Goal: Task Accomplishment & Management: Complete application form

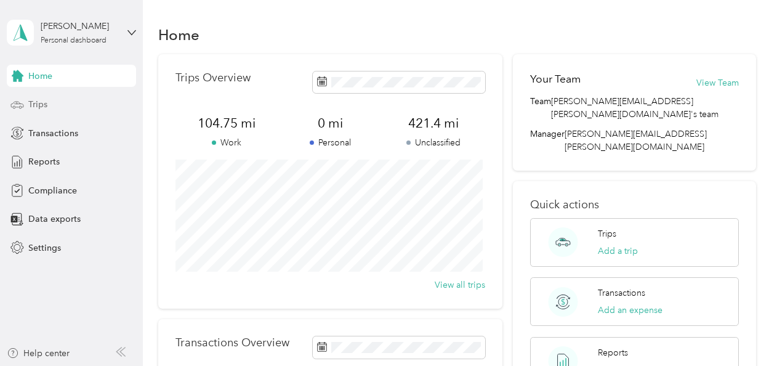
click at [38, 104] on span "Trips" at bounding box center [37, 104] width 19 height 13
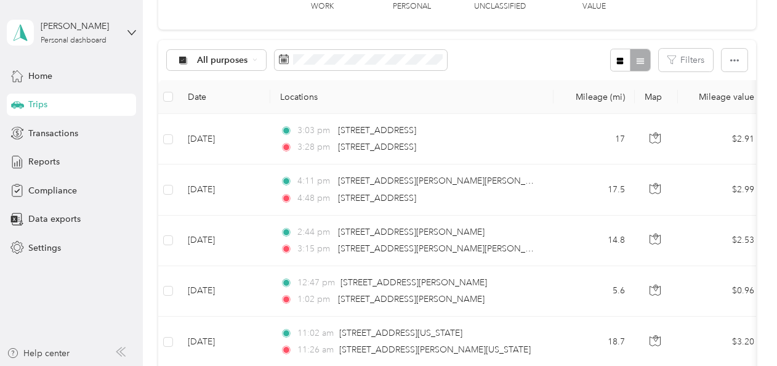
scroll to position [63, 0]
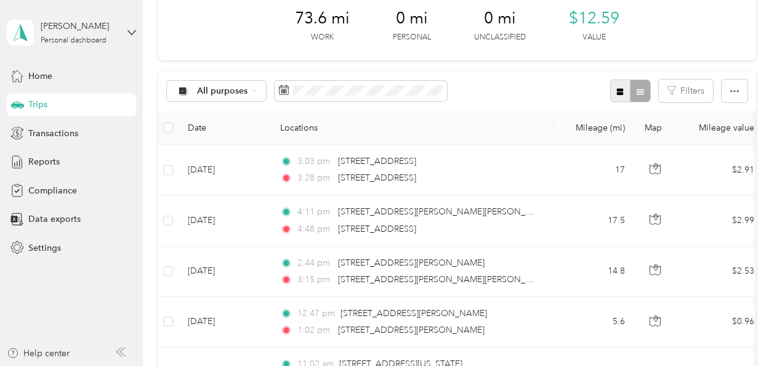
click at [615, 92] on icon "button" at bounding box center [619, 91] width 9 height 9
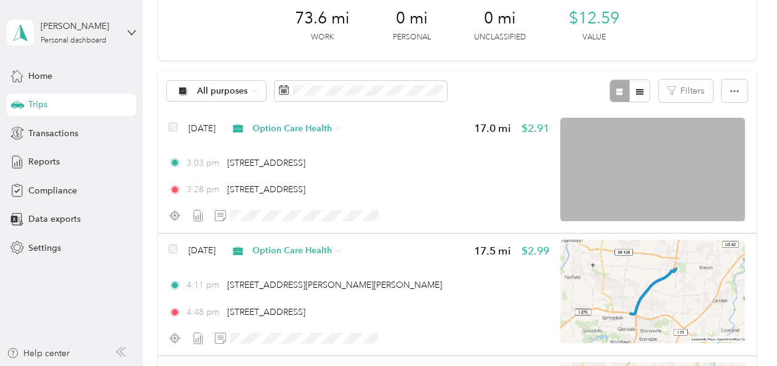
click at [620, 89] on div at bounding box center [630, 90] width 40 height 23
click at [731, 90] on icon "button" at bounding box center [734, 91] width 9 height 2
click at [467, 90] on div "All purposes Filters" at bounding box center [457, 91] width 598 height 40
click at [617, 90] on div at bounding box center [630, 90] width 40 height 23
click at [630, 92] on button "button" at bounding box center [639, 90] width 21 height 23
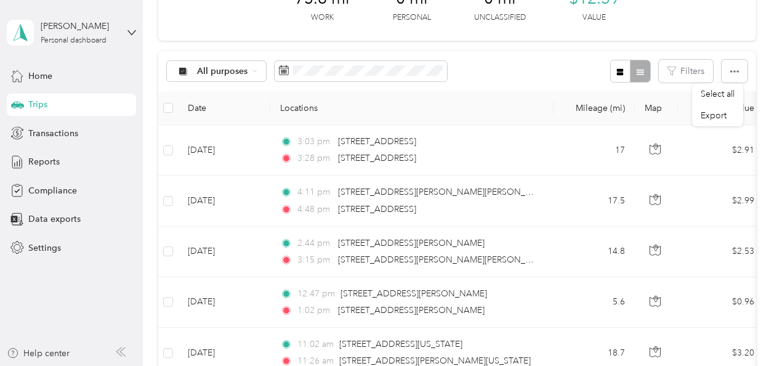
scroll to position [82, 0]
click at [231, 70] on span "All purposes" at bounding box center [222, 72] width 51 height 9
click at [233, 90] on span "All purposes" at bounding box center [236, 93] width 79 height 13
click at [62, 78] on div "Home" at bounding box center [71, 76] width 129 height 22
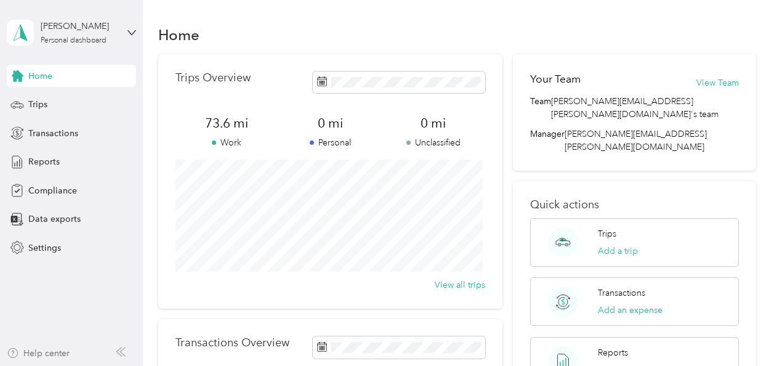
click at [50, 356] on div "Help center" at bounding box center [38, 353] width 63 height 13
click at [603, 244] on button "Add a trip" at bounding box center [618, 250] width 40 height 13
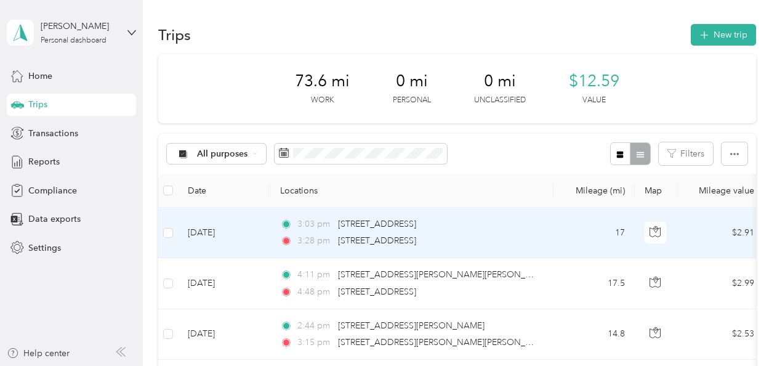
click at [214, 230] on td "[DATE]" at bounding box center [224, 232] width 92 height 50
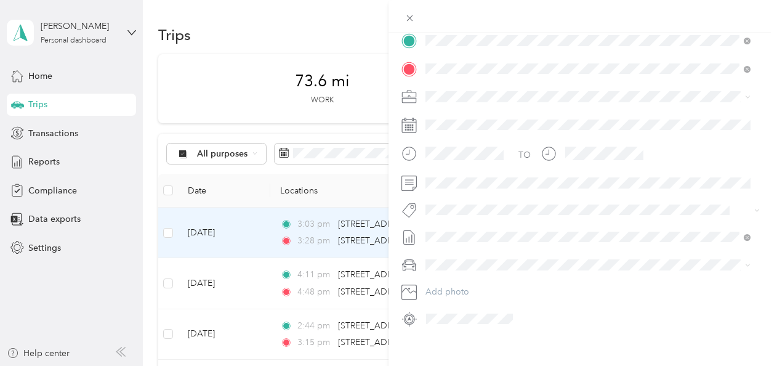
scroll to position [267, 0]
click at [410, 310] on icon at bounding box center [409, 315] width 16 height 16
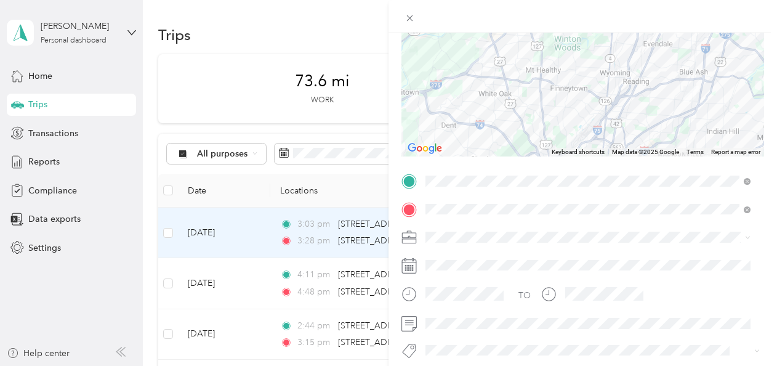
drag, startPoint x: 254, startPoint y: 59, endPoint x: 348, endPoint y: 47, distance: 94.3
click at [254, 59] on div "Trip details Save This trip cannot be edited because it is either under review,…" at bounding box center [388, 183] width 777 height 366
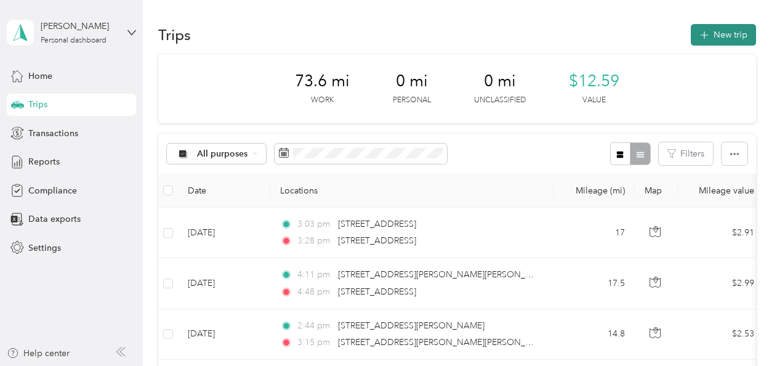
click at [715, 28] on button "New trip" at bounding box center [723, 35] width 65 height 22
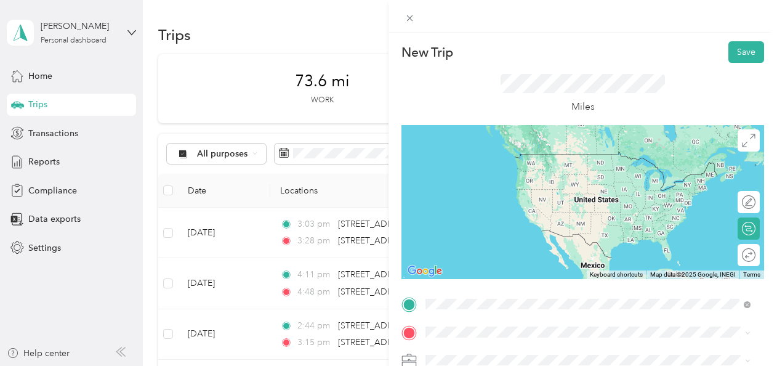
click at [485, 159] on span "[STREET_ADDRESS][US_STATE]" at bounding box center [510, 153] width 123 height 11
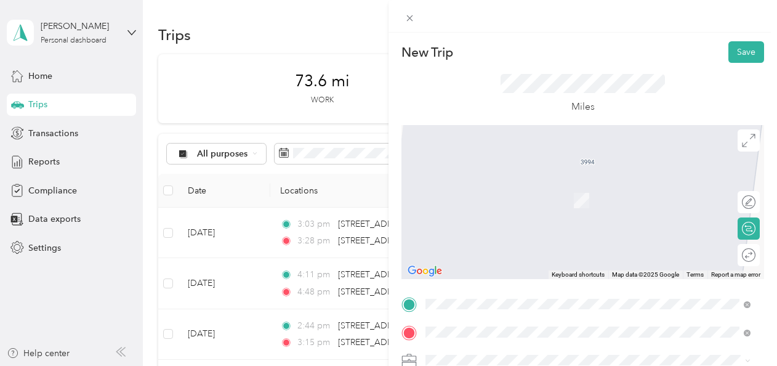
click at [503, 186] on span "[STREET_ADDRESS][US_STATE]" at bounding box center [510, 182] width 123 height 11
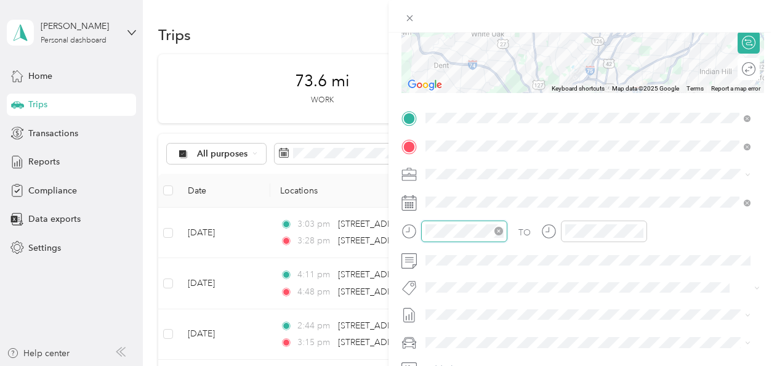
scroll to position [655, 0]
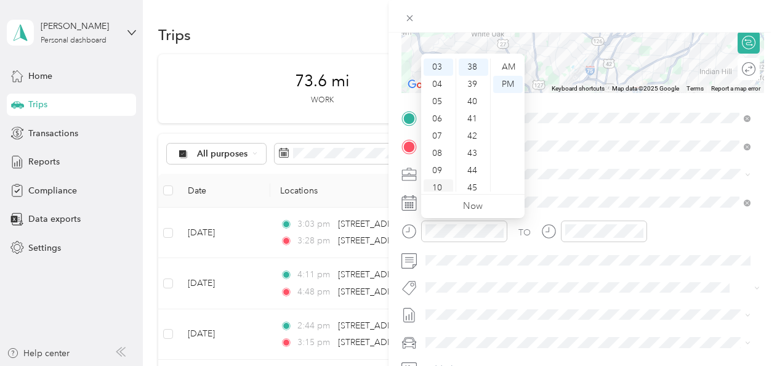
click at [444, 184] on div "10" at bounding box center [438, 187] width 30 height 17
click at [475, 185] on div "45" at bounding box center [474, 187] width 30 height 17
click at [502, 69] on div "AM" at bounding box center [508, 66] width 30 height 17
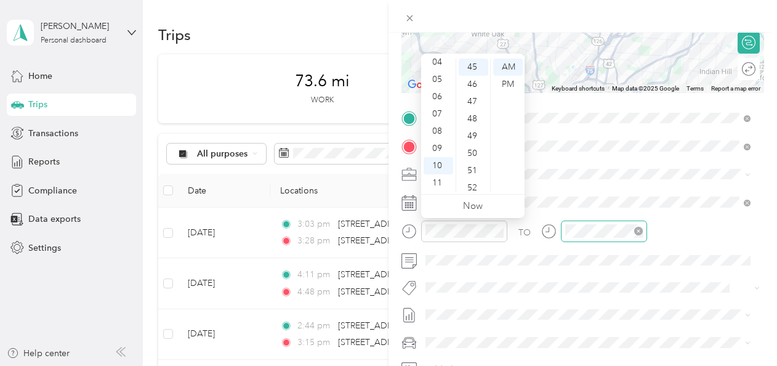
click at [639, 231] on icon "close-circle" at bounding box center [638, 231] width 9 height 9
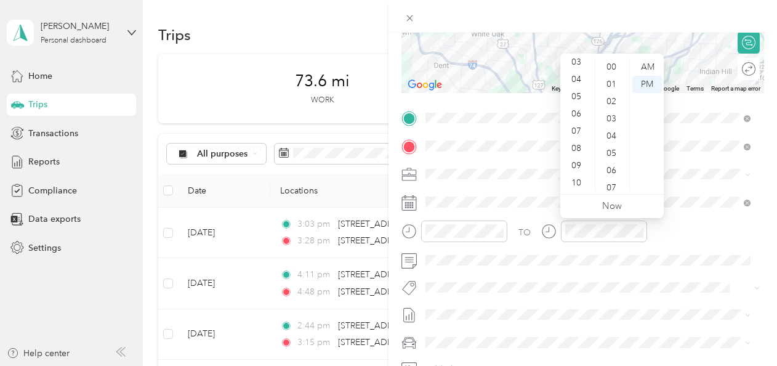
scroll to position [74, 0]
click at [575, 182] on div "11" at bounding box center [578, 182] width 30 height 17
click at [606, 127] on div "30" at bounding box center [613, 126] width 30 height 17
click at [647, 69] on div "AM" at bounding box center [647, 66] width 30 height 17
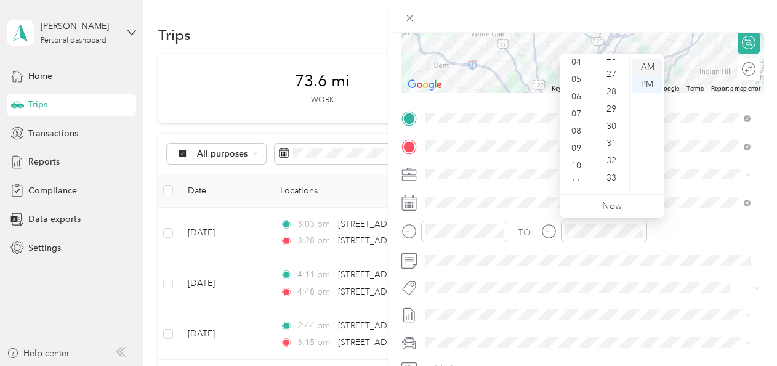
click at [645, 62] on div "AM" at bounding box center [647, 66] width 30 height 17
click at [579, 181] on div "11" at bounding box center [578, 182] width 30 height 17
click at [617, 122] on div "30" at bounding box center [613, 126] width 30 height 17
click at [644, 59] on div "AM" at bounding box center [647, 66] width 30 height 17
click at [639, 230] on icon "close-circle" at bounding box center [638, 231] width 9 height 9
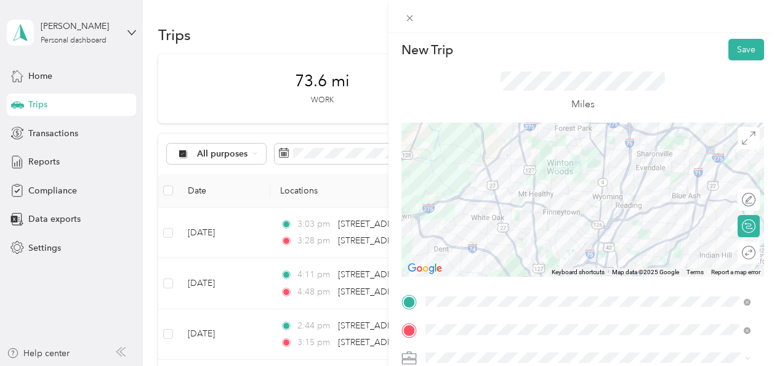
scroll to position [0, 0]
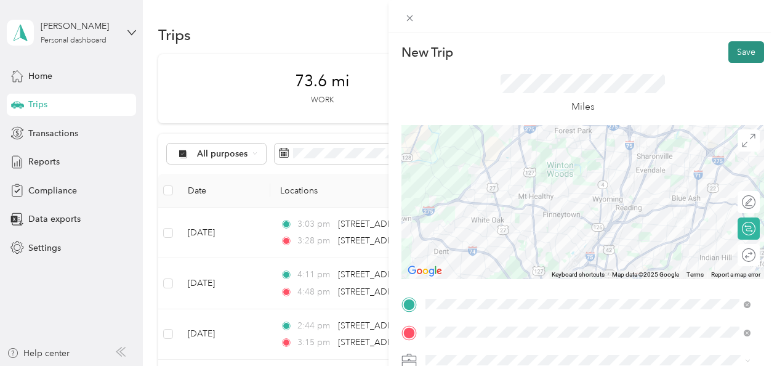
click at [736, 44] on button "Save" at bounding box center [746, 52] width 36 height 22
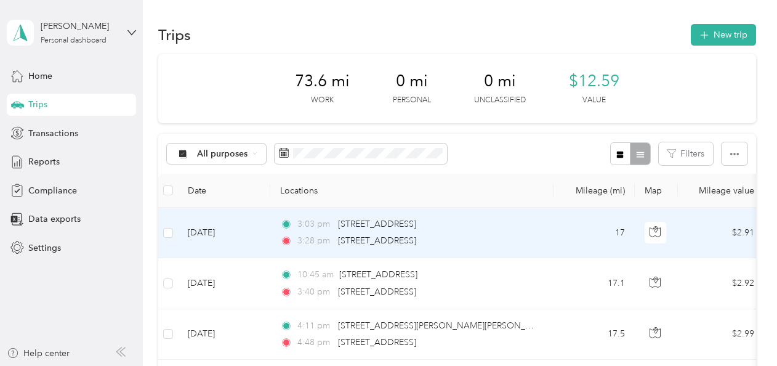
scroll to position [0, 17]
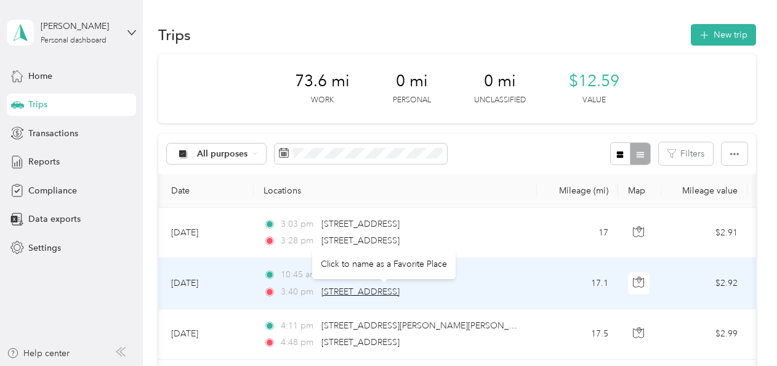
click at [390, 287] on span "[STREET_ADDRESS]" at bounding box center [360, 291] width 78 height 10
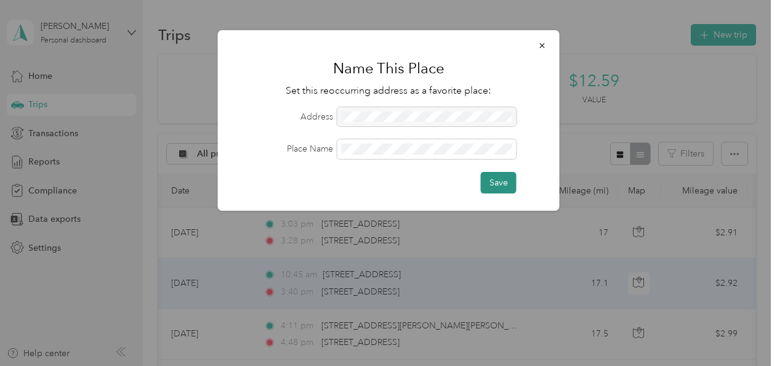
click at [485, 178] on button "Save" at bounding box center [499, 183] width 36 height 22
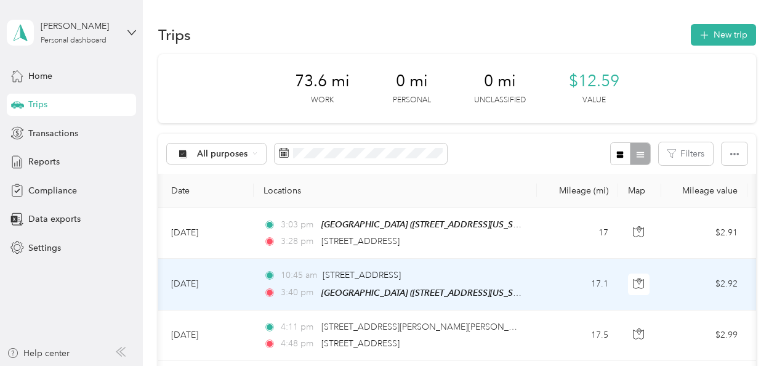
click at [307, 290] on span "3:40 pm" at bounding box center [298, 293] width 35 height 14
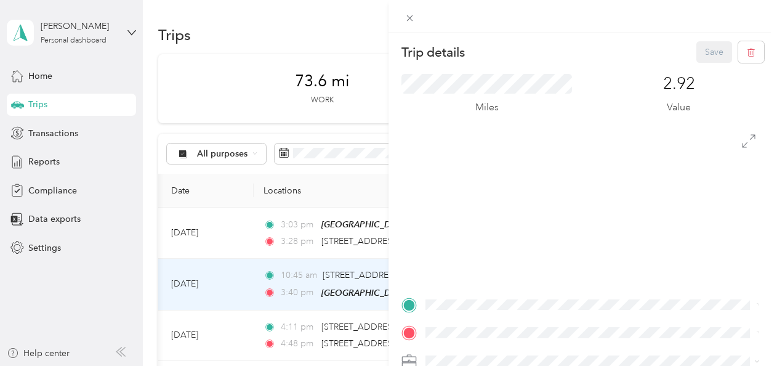
click at [307, 290] on div "Trip details Save This trip cannot be edited because it is either under review,…" at bounding box center [388, 183] width 777 height 366
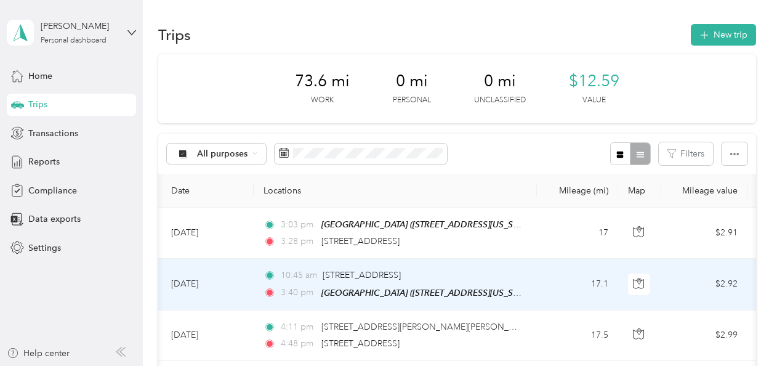
click at [397, 286] on div "[GEOGRAPHIC_DATA] ([STREET_ADDRESS][US_STATE])" at bounding box center [421, 293] width 200 height 14
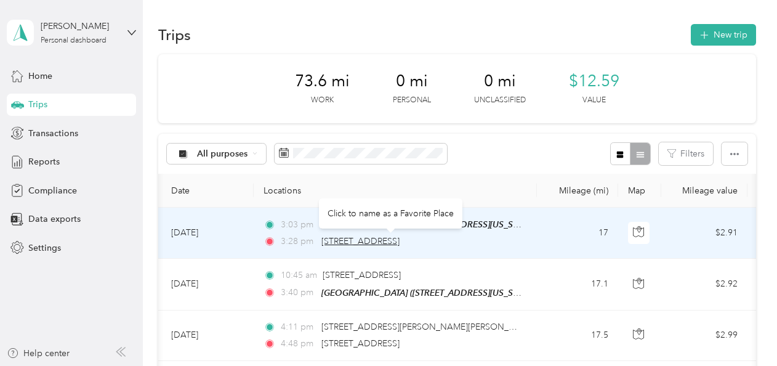
click at [357, 239] on span "[STREET_ADDRESS]" at bounding box center [360, 241] width 78 height 10
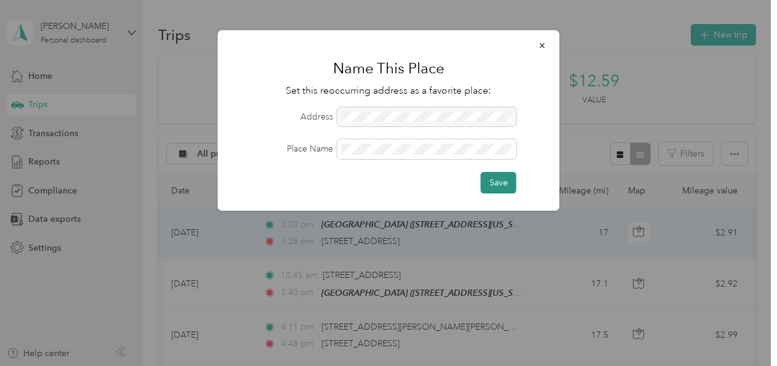
click at [499, 185] on button "Save" at bounding box center [499, 183] width 36 height 22
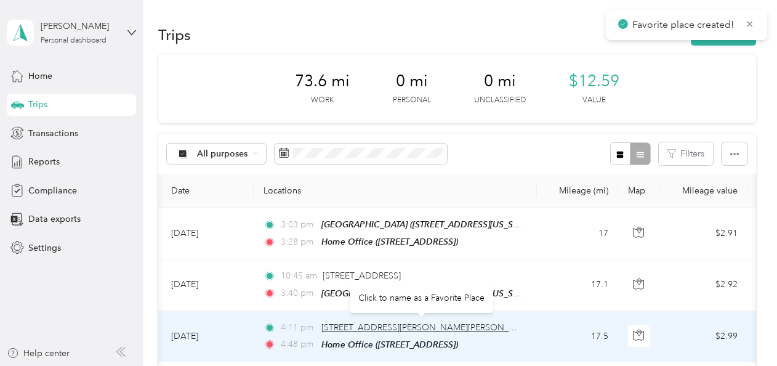
click at [494, 325] on span "[STREET_ADDRESS][PERSON_NAME][PERSON_NAME]" at bounding box center [428, 327] width 215 height 10
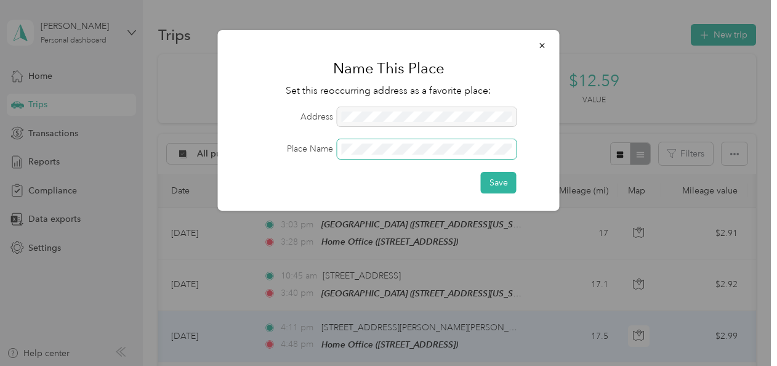
click at [375, 141] on span at bounding box center [426, 149] width 179 height 20
click at [481, 182] on button "Save" at bounding box center [499, 183] width 36 height 22
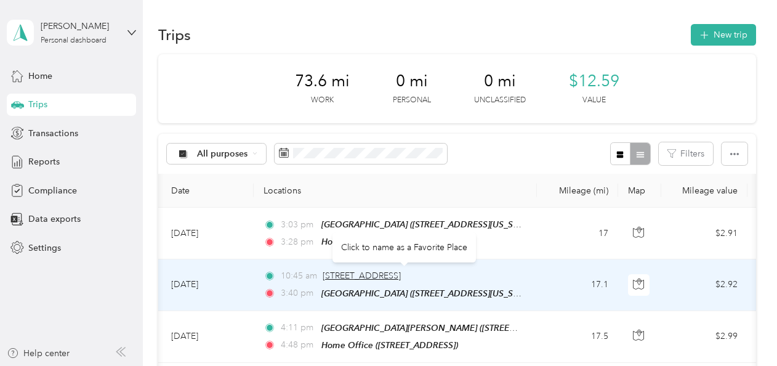
click at [401, 270] on span "[STREET_ADDRESS]" at bounding box center [362, 275] width 78 height 10
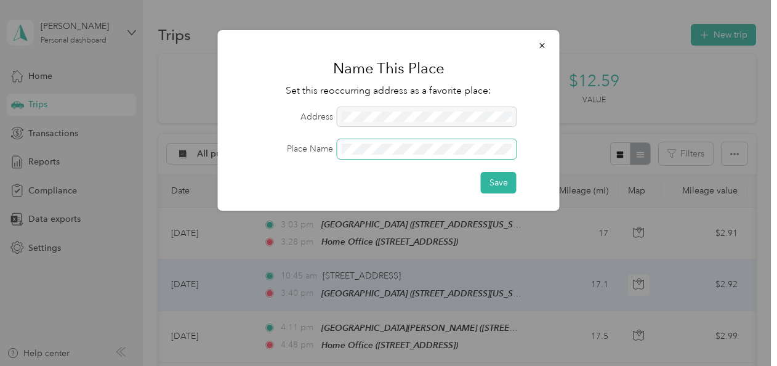
click at [481, 172] on button "Save" at bounding box center [499, 183] width 36 height 22
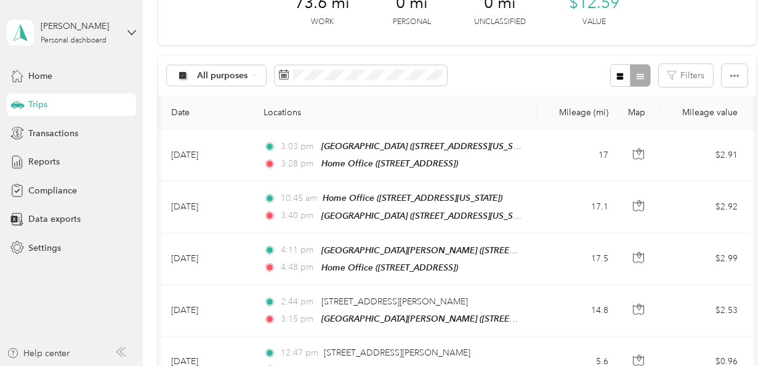
scroll to position [97, 0]
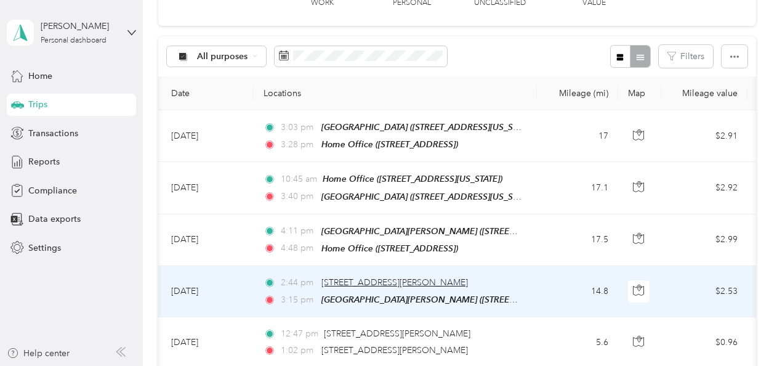
click at [414, 277] on span "[STREET_ADDRESS][PERSON_NAME]" at bounding box center [394, 282] width 146 height 10
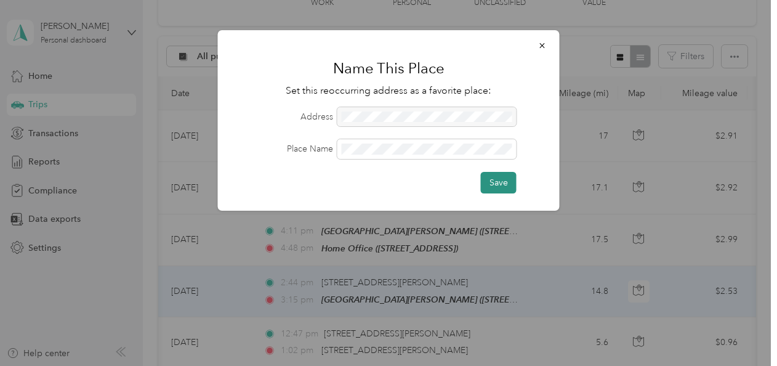
click at [500, 183] on button "Save" at bounding box center [499, 183] width 36 height 22
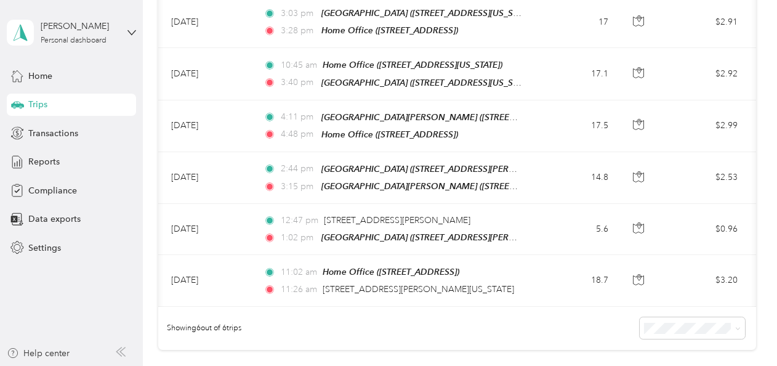
scroll to position [215, 0]
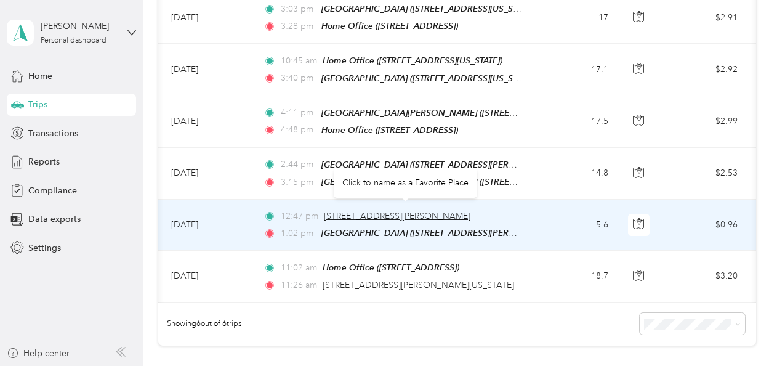
click at [455, 210] on span "[STREET_ADDRESS][PERSON_NAME]" at bounding box center [397, 215] width 146 height 10
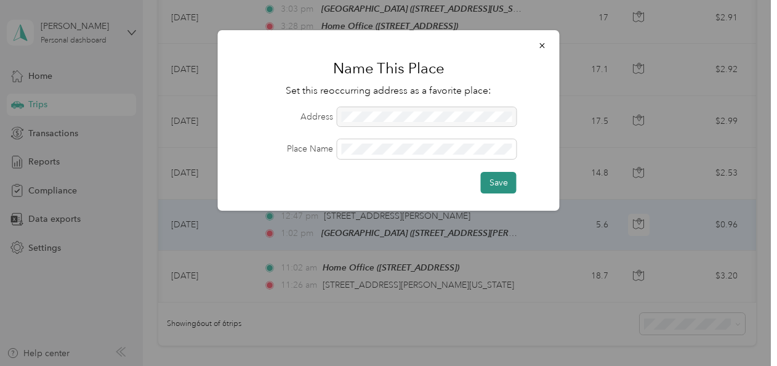
click at [495, 176] on button "Save" at bounding box center [499, 183] width 36 height 22
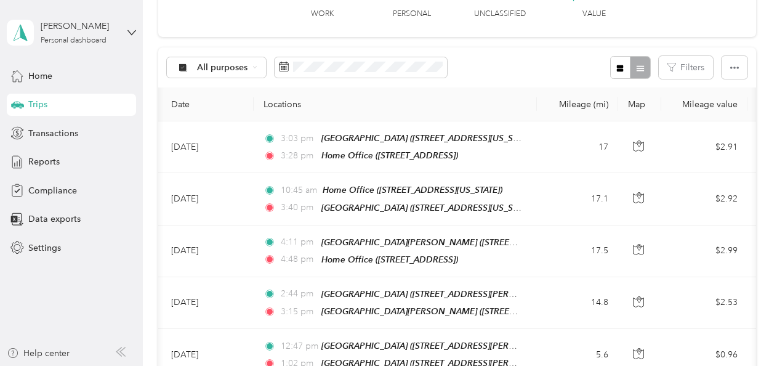
scroll to position [82, 0]
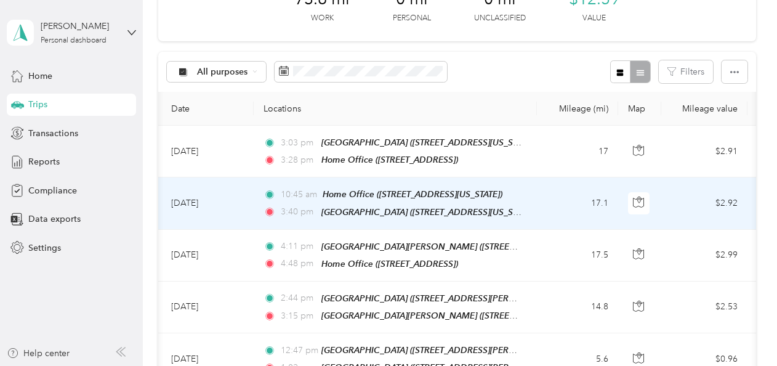
click at [204, 199] on td "[DATE]" at bounding box center [207, 203] width 92 height 52
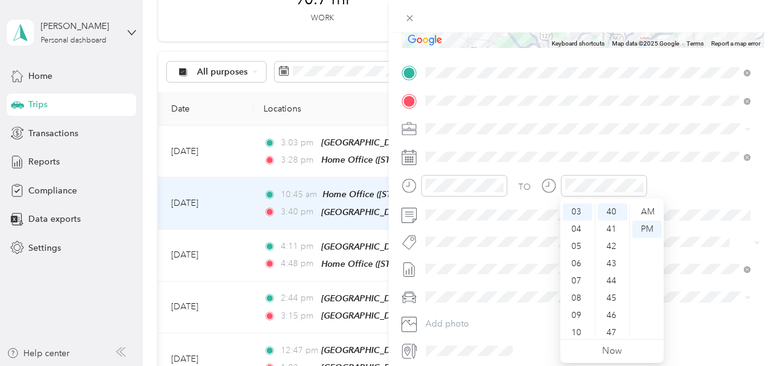
scroll to position [74, 0]
click at [579, 326] on div "11" at bounding box center [578, 327] width 30 height 17
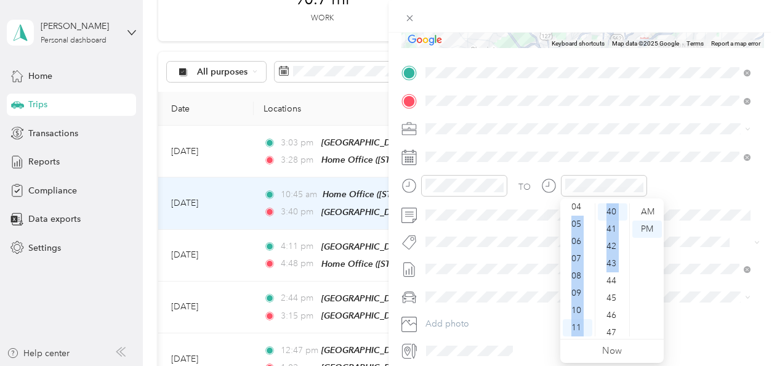
drag, startPoint x: 596, startPoint y: 275, endPoint x: 591, endPoint y: 218, distance: 57.5
click at [591, 215] on div "12 01 02 03 04 05 06 07 08 09 10 11 00 01 02 03 04 05 06 07 08 09 10 11 12 13 1…" at bounding box center [611, 270] width 103 height 138
drag, startPoint x: 591, startPoint y: 218, endPoint x: 595, endPoint y: 255, distance: 37.1
click at [595, 255] on ul "00 01 02 03 04 05 06 07 08 09 10 11 12 13 14 15 16 17 18 19 20 21 22 23 24 25 2…" at bounding box center [612, 269] width 34 height 133
drag, startPoint x: 595, startPoint y: 304, endPoint x: 592, endPoint y: 234, distance: 70.2
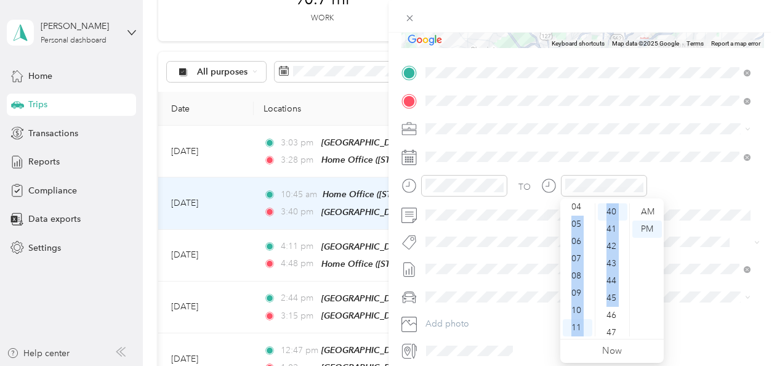
click at [591, 231] on div "12 01 02 03 04 05 06 07 08 09 10 11 00 01 02 03 04 05 06 07 08 09 10 11 12 13 1…" at bounding box center [611, 270] width 103 height 138
click at [576, 327] on div "11" at bounding box center [578, 327] width 30 height 17
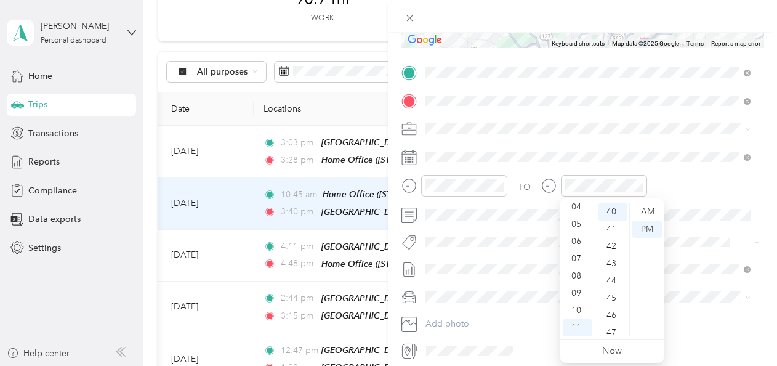
click at [660, 306] on ul "AM PM" at bounding box center [646, 269] width 34 height 133
click at [651, 215] on div "AM" at bounding box center [647, 211] width 30 height 17
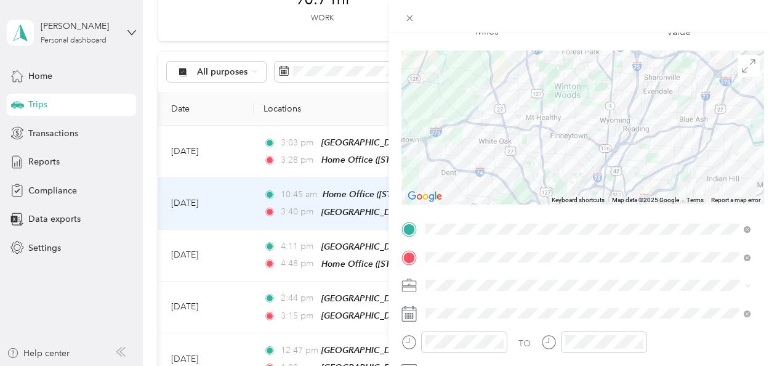
scroll to position [0, 0]
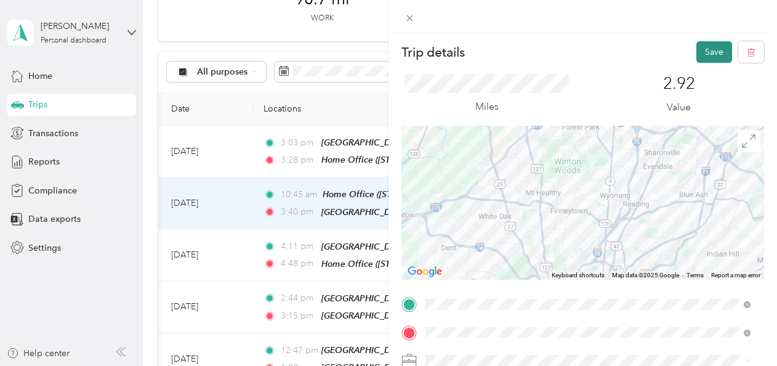
click at [697, 54] on button "Save" at bounding box center [714, 52] width 36 height 22
